Goal: Check status: Check status

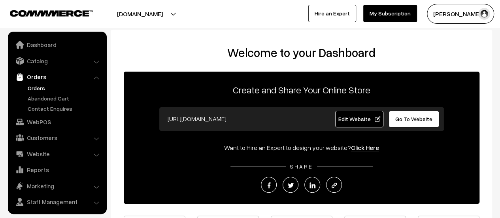
click at [38, 88] on link "Orders" at bounding box center [65, 88] width 78 height 8
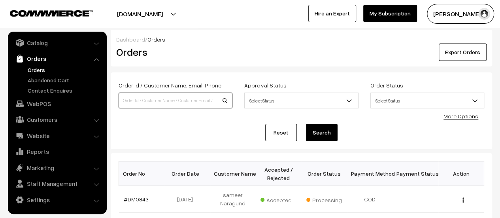
click at [168, 100] on input at bounding box center [176, 101] width 114 height 16
type input "818"
click at [323, 129] on button "Search" at bounding box center [322, 132] width 32 height 17
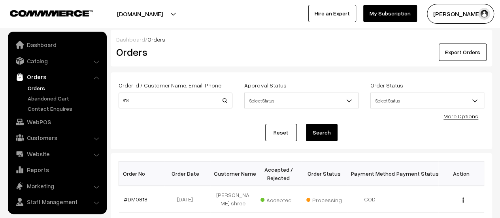
scroll to position [18, 0]
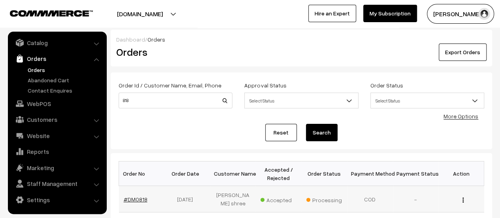
click at [138, 199] on link "#DM0818" at bounding box center [136, 199] width 24 height 7
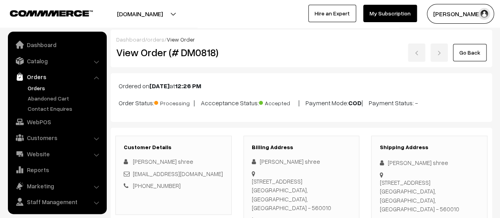
scroll to position [18, 0]
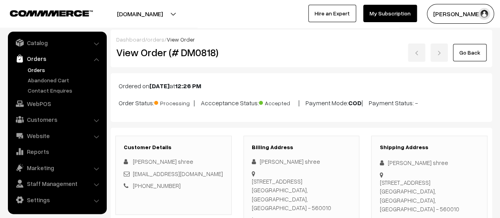
click at [255, 113] on div "Ordered on Aug 07, 2025 at 12:26 PM Order Status: Processing | Accceptance Stat…" at bounding box center [302, 97] width 382 height 49
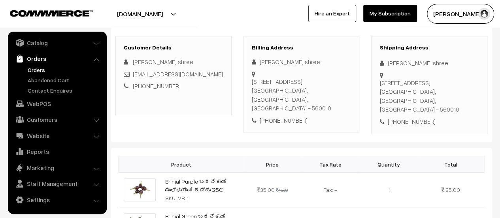
scroll to position [0, 0]
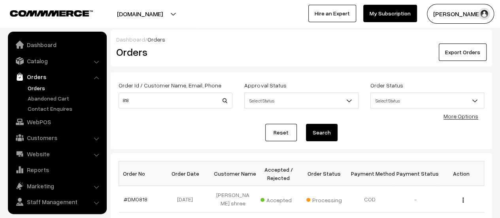
scroll to position [18, 0]
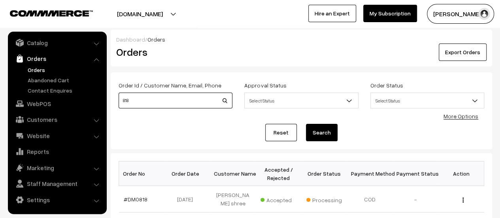
click at [188, 101] on input "818" at bounding box center [176, 101] width 114 height 16
type input "824"
click at [324, 136] on button "Search" at bounding box center [322, 132] width 32 height 17
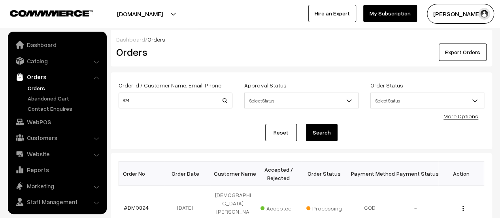
scroll to position [18, 0]
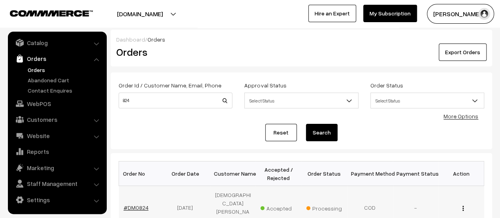
click at [134, 204] on link "#DM0824" at bounding box center [136, 207] width 25 height 7
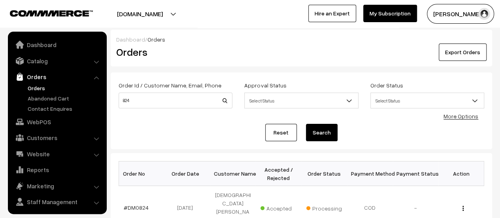
scroll to position [18, 0]
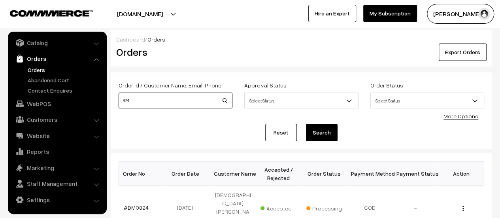
click at [136, 100] on input "824" at bounding box center [176, 101] width 114 height 16
type input "825"
click at [321, 131] on button "Search" at bounding box center [322, 132] width 32 height 17
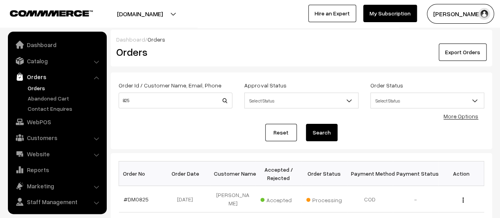
scroll to position [18, 0]
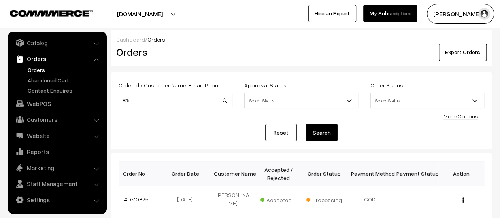
click at [135, 198] on link "#DM0825" at bounding box center [136, 199] width 25 height 7
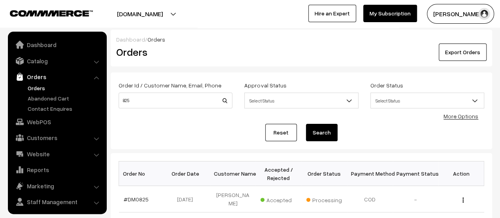
scroll to position [18, 0]
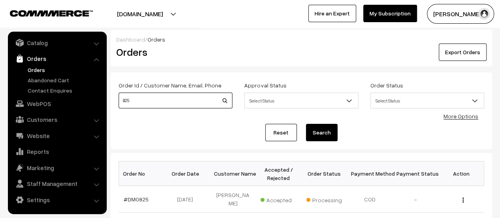
click at [137, 99] on input "825" at bounding box center [176, 101] width 114 height 16
type input "829"
click at [324, 133] on button "Search" at bounding box center [322, 132] width 32 height 17
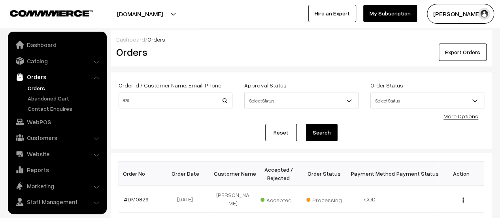
scroll to position [18, 0]
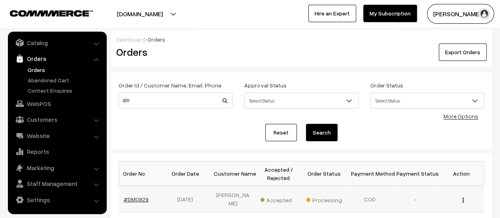
click at [140, 199] on link "#DM0829" at bounding box center [136, 199] width 25 height 7
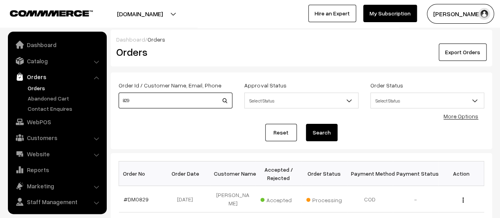
scroll to position [18, 0]
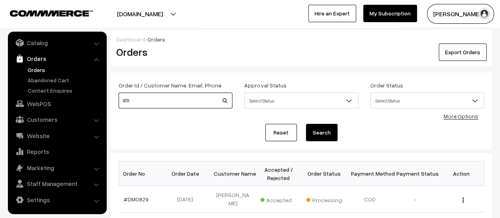
click at [135, 98] on input "829" at bounding box center [176, 101] width 114 height 16
type input "831"
click at [314, 138] on button "Search" at bounding box center [322, 132] width 32 height 17
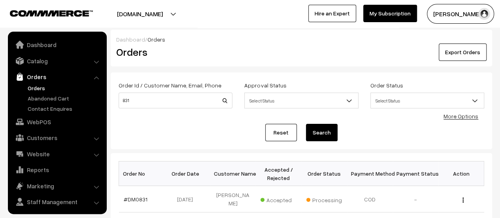
scroll to position [18, 0]
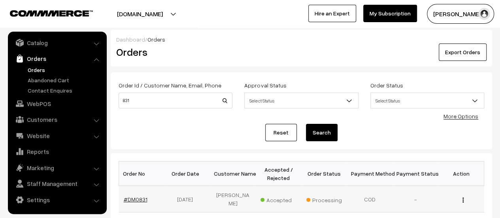
click at [135, 197] on link "#DM0831" at bounding box center [136, 199] width 24 height 7
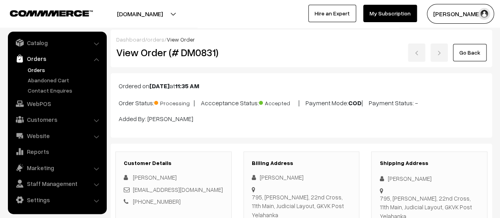
scroll to position [22, 0]
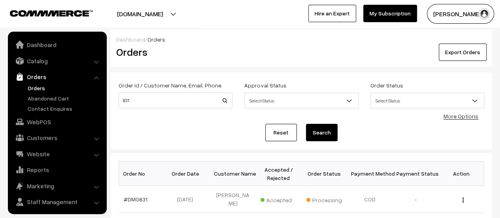
scroll to position [18, 0]
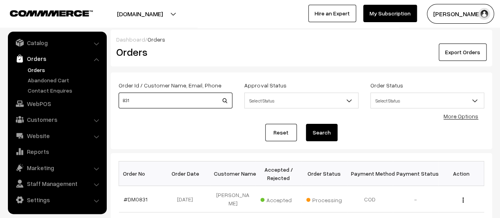
click at [140, 98] on input "831" at bounding box center [176, 101] width 114 height 16
type input "834"
click at [323, 130] on button "Search" at bounding box center [322, 132] width 32 height 17
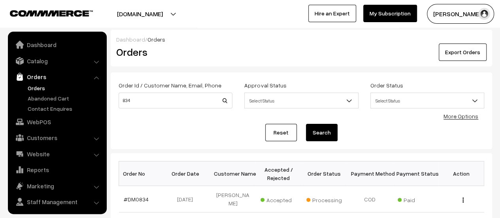
scroll to position [18, 0]
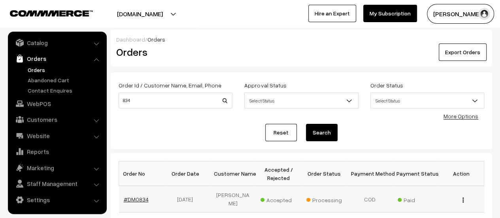
click at [132, 196] on link "#DM0834" at bounding box center [136, 199] width 25 height 7
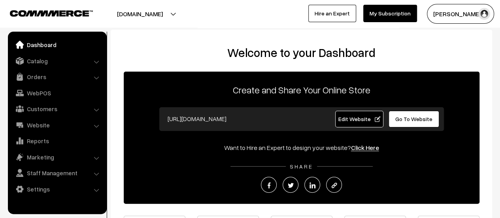
click at [42, 74] on link "Orders" at bounding box center [57, 77] width 94 height 14
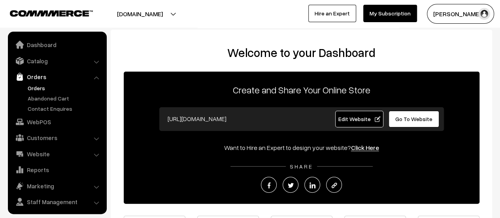
click at [36, 85] on link "Orders" at bounding box center [65, 88] width 78 height 8
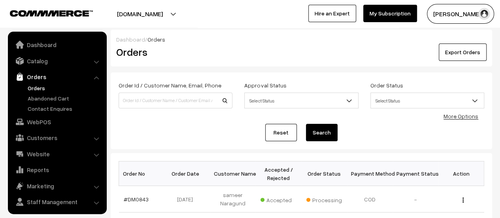
scroll to position [18, 0]
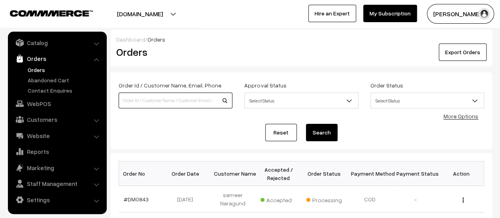
click at [161, 94] on input at bounding box center [176, 101] width 114 height 16
type input "9663866373"
click at [321, 134] on button "Search" at bounding box center [322, 132] width 32 height 17
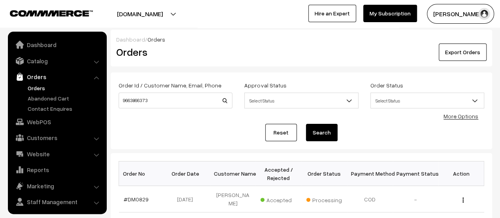
scroll to position [18, 0]
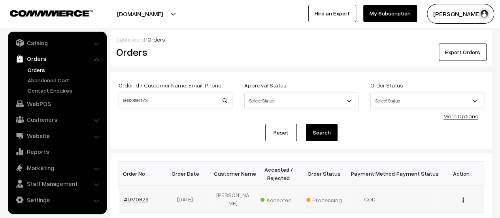
click at [128, 197] on link "#DM0829" at bounding box center [136, 199] width 25 height 7
